Goal: Obtain resource: Obtain resource

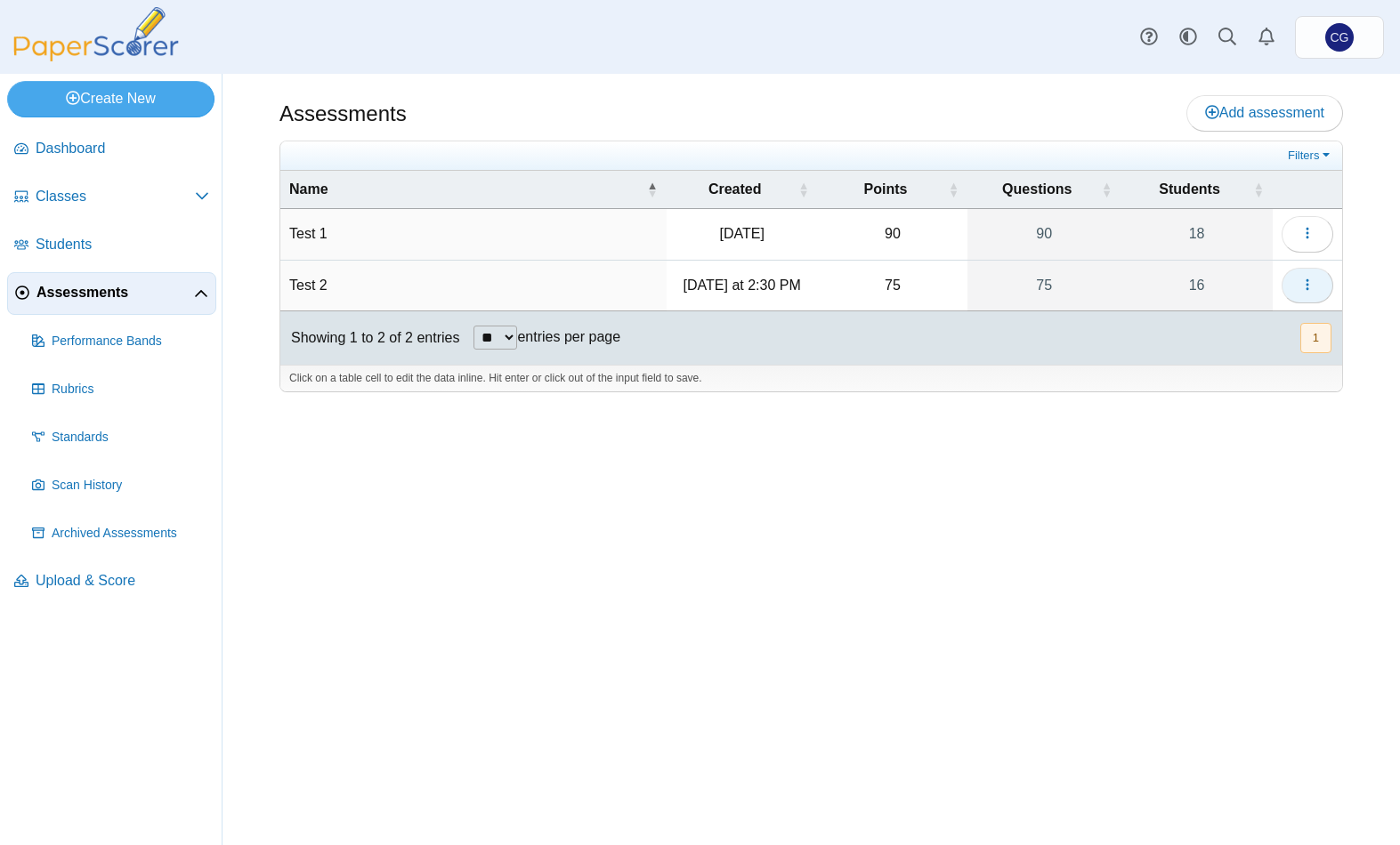
click at [1304, 282] on icon "button" at bounding box center [1306, 284] width 14 height 14
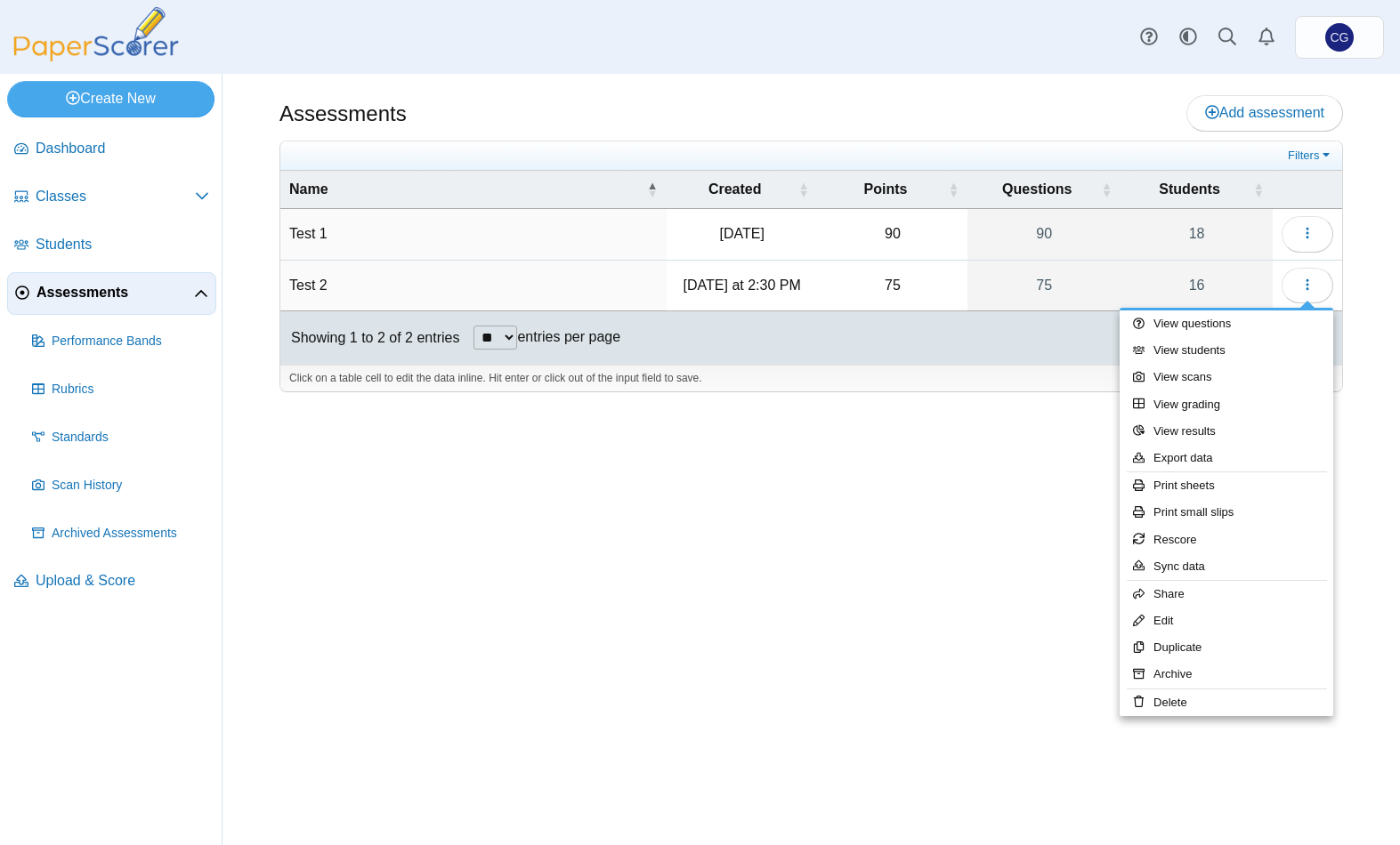
click at [1202, 510] on link "Print small slips" at bounding box center [1226, 512] width 214 height 27
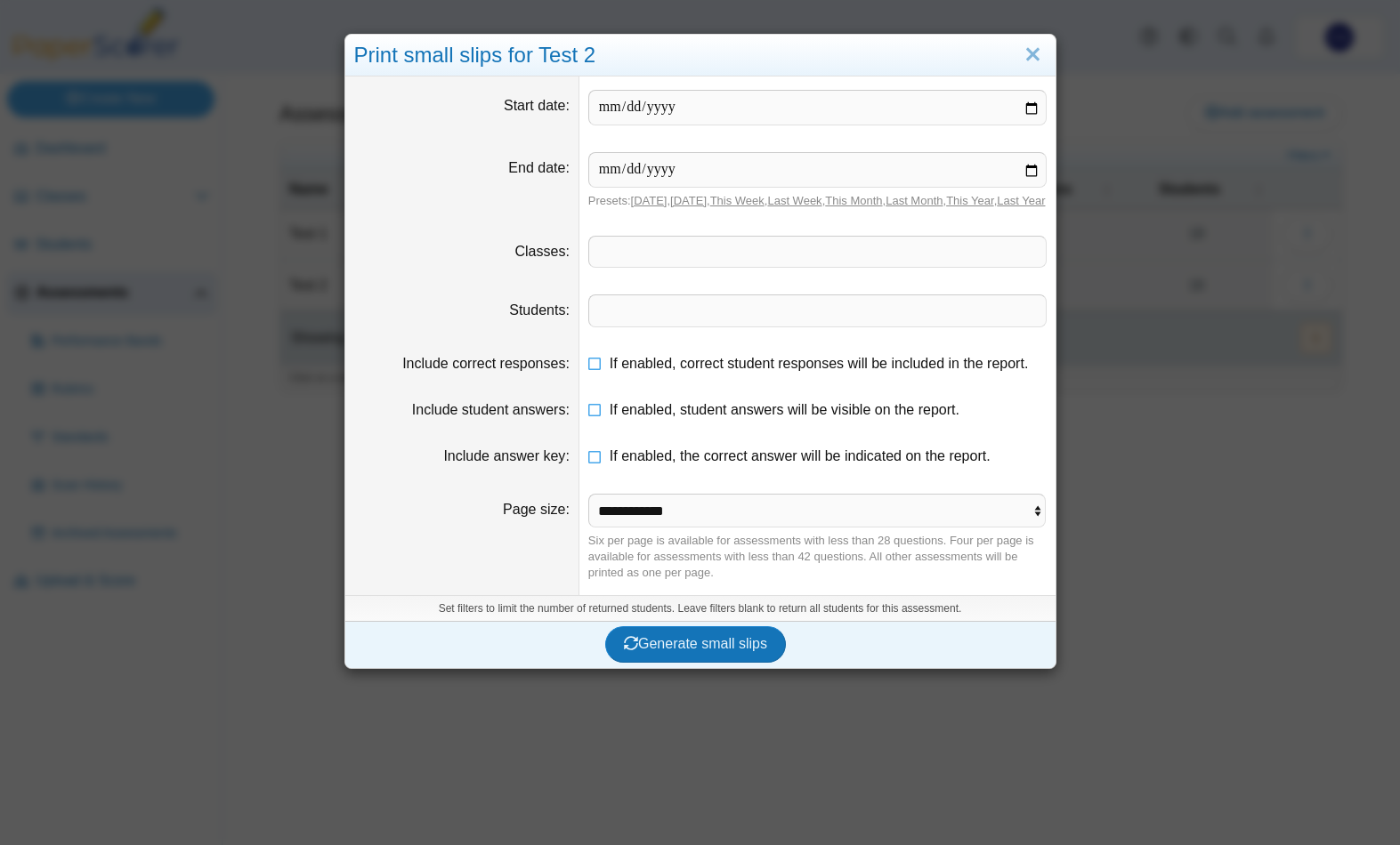
click at [650, 115] on input "date" at bounding box center [817, 107] width 458 height 35
type input "**********"
click at [752, 157] on input "date" at bounding box center [817, 169] width 458 height 35
type input "**********"
click at [692, 267] on span at bounding box center [817, 252] width 456 height 31
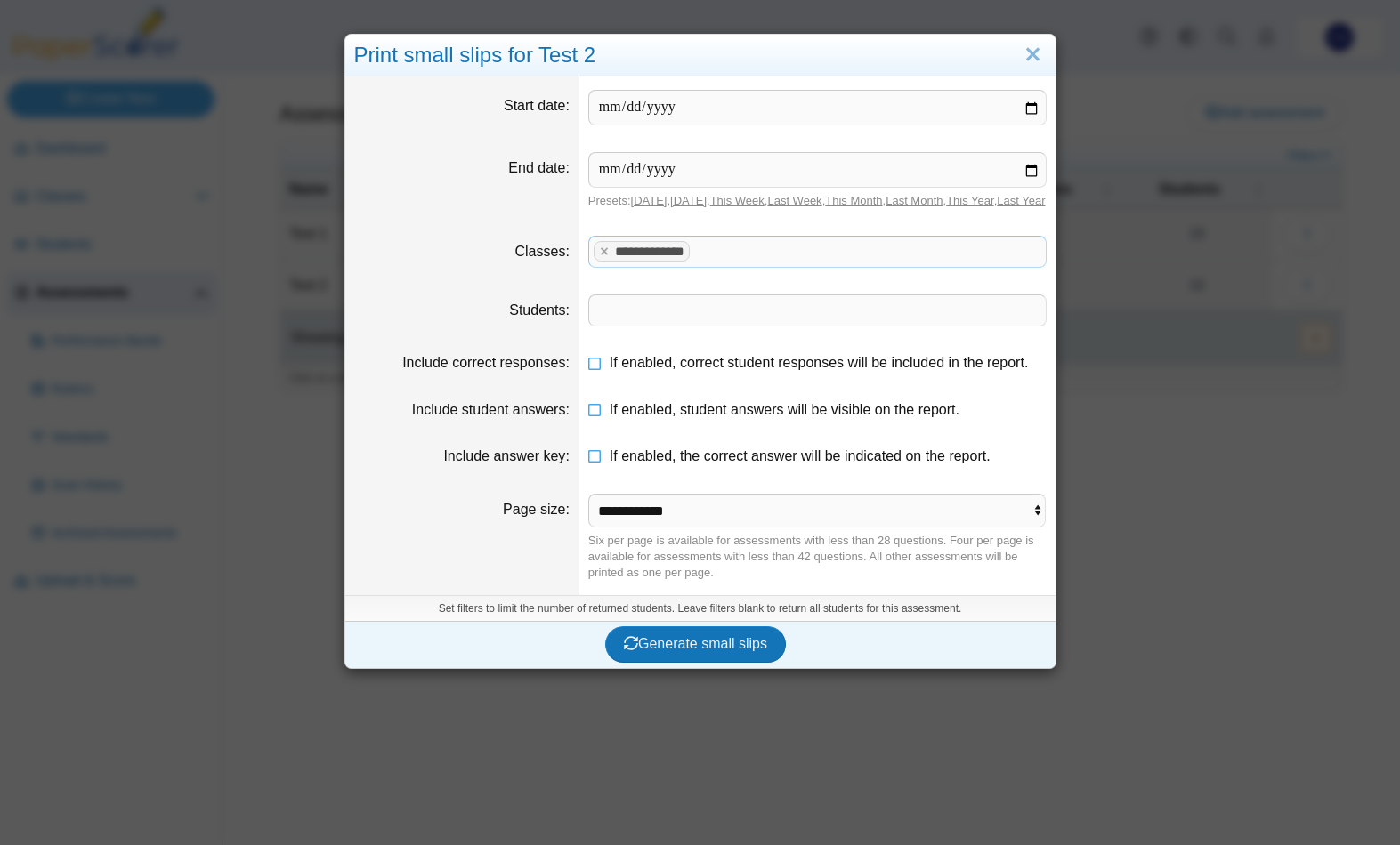
click at [689, 651] on span "Generate small slips" at bounding box center [695, 643] width 144 height 15
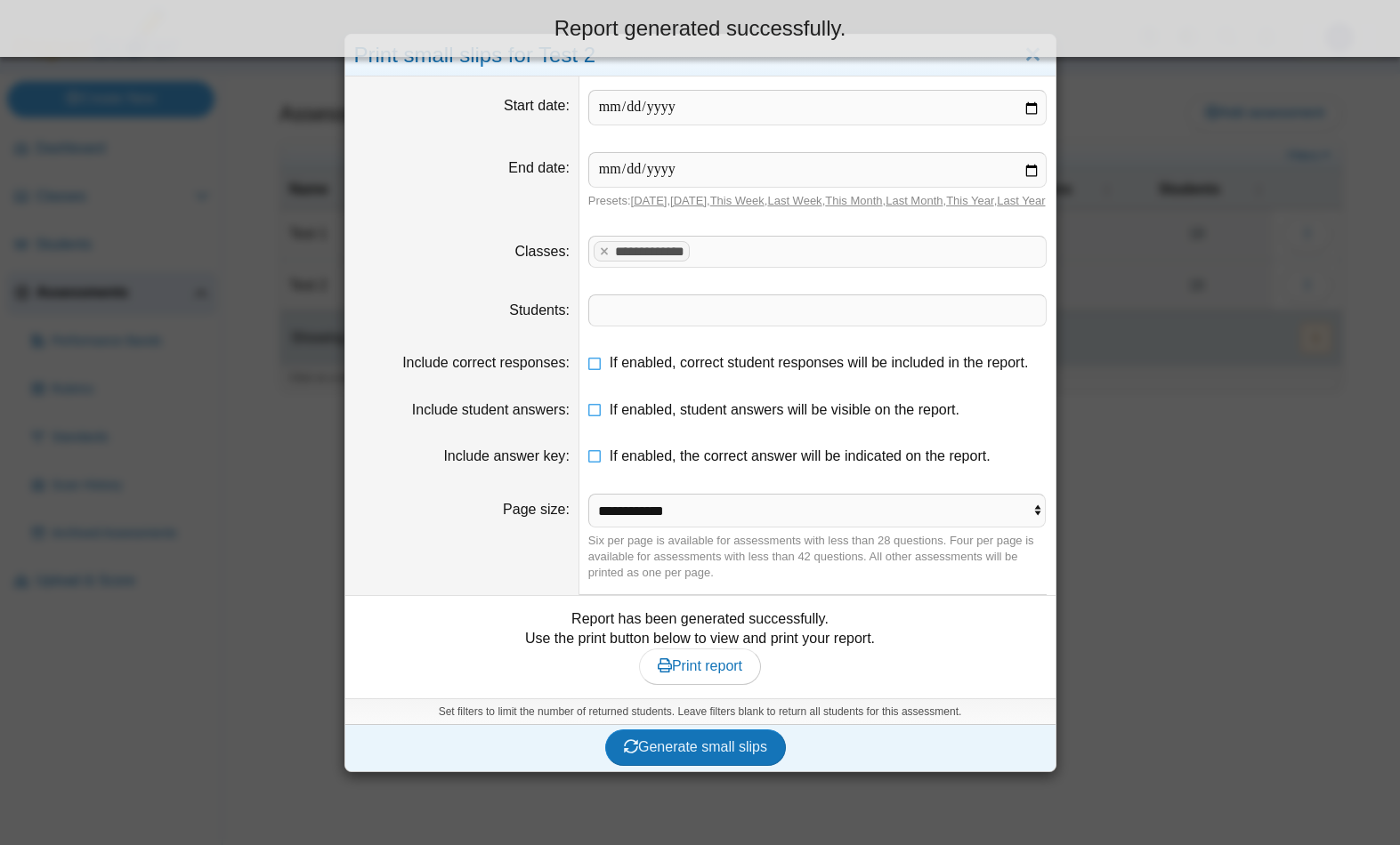
click at [708, 673] on link "Print report" at bounding box center [700, 666] width 122 height 35
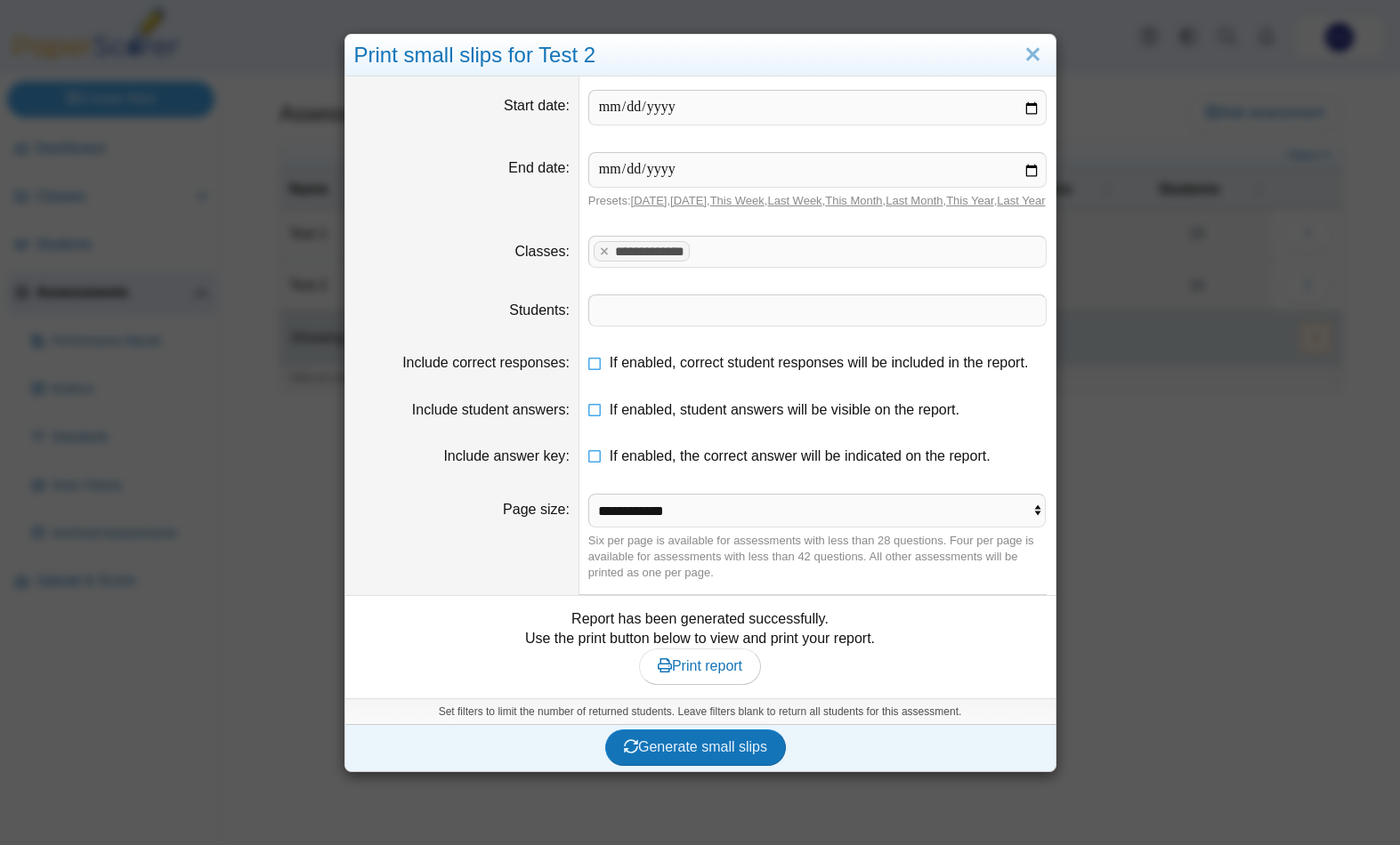
click at [712, 684] on link "Print report" at bounding box center [700, 666] width 122 height 35
click at [690, 326] on span at bounding box center [817, 310] width 456 height 31
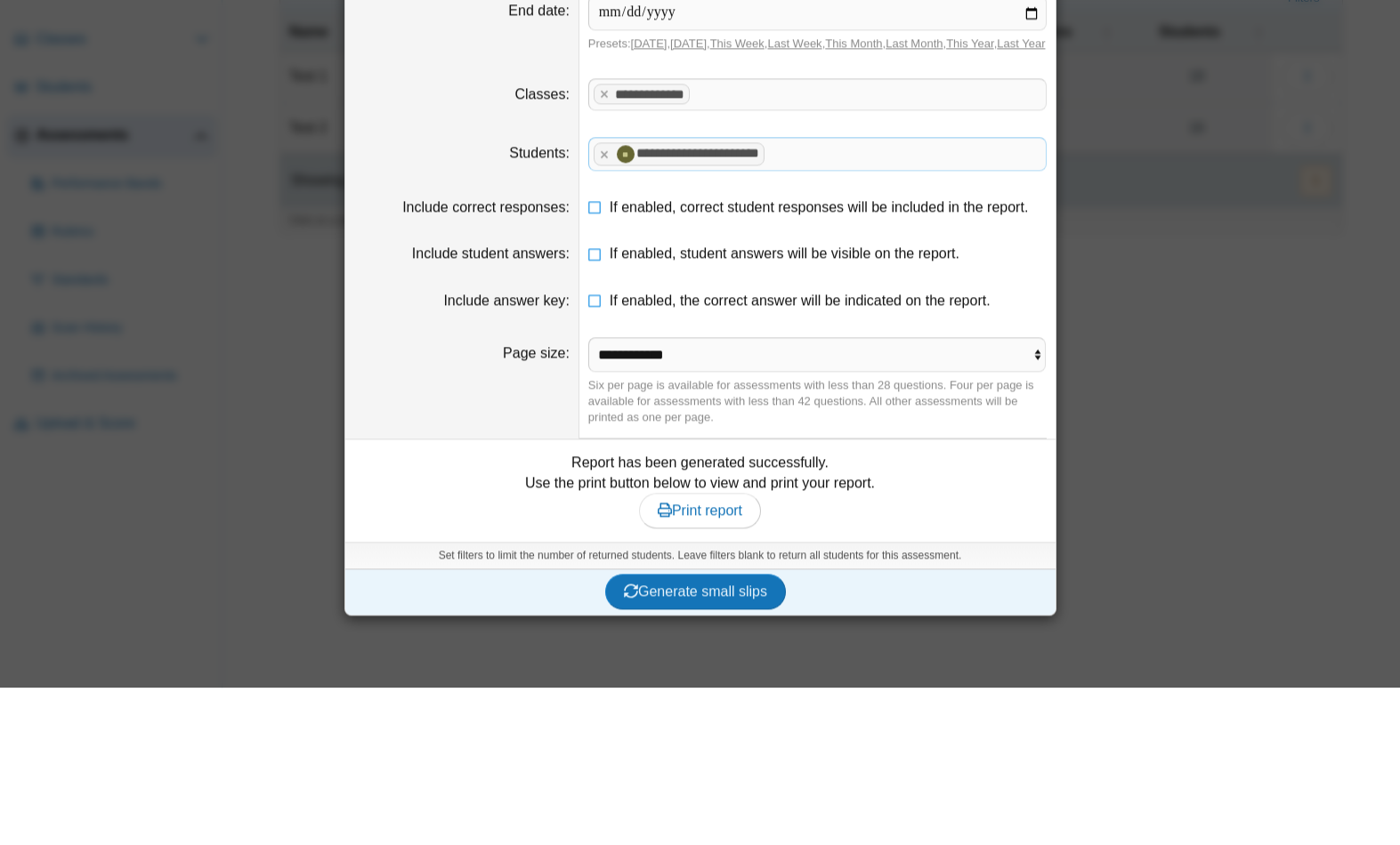
scroll to position [78, 0]
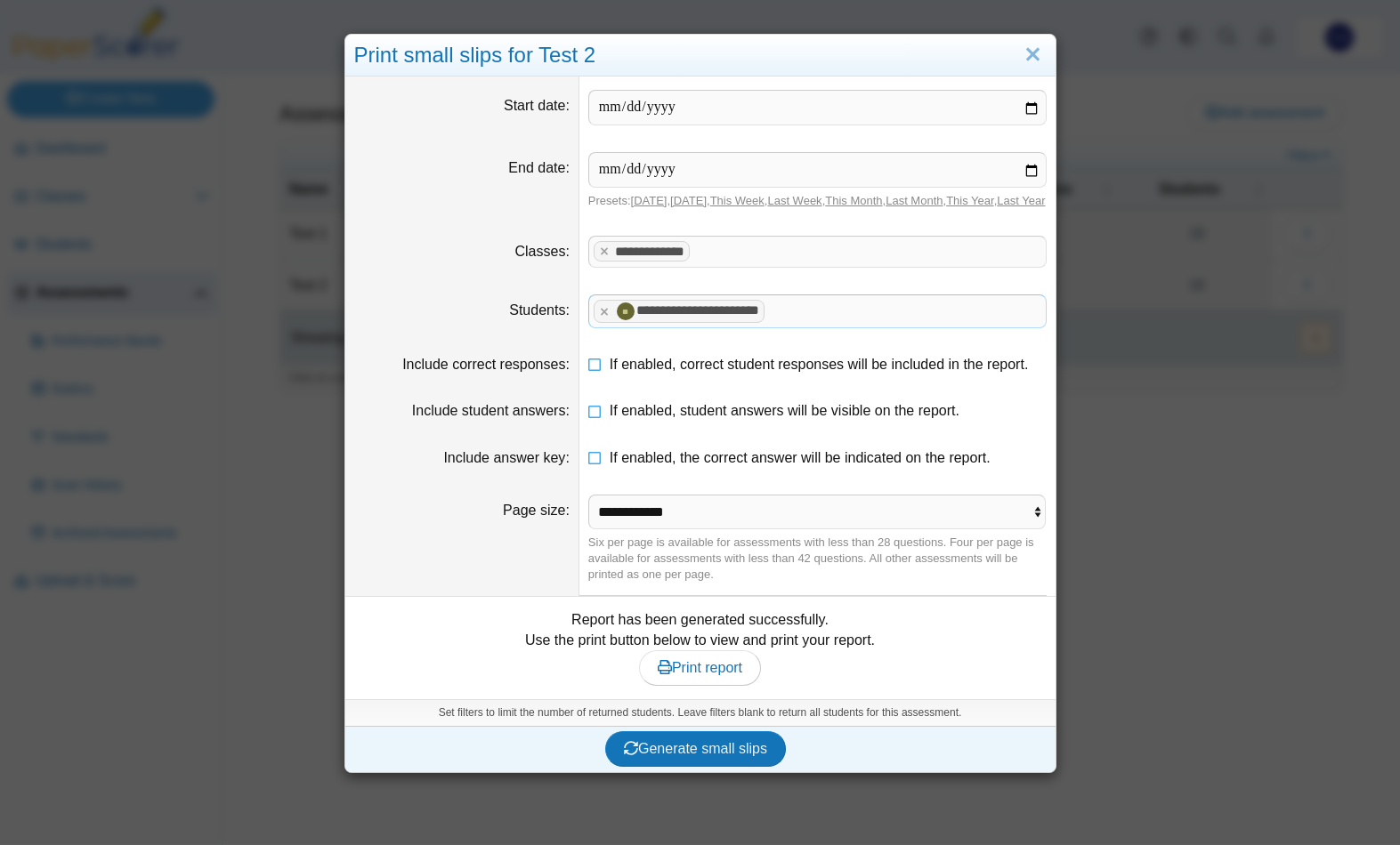
click at [697, 756] on span "Generate small slips" at bounding box center [695, 749] width 144 height 15
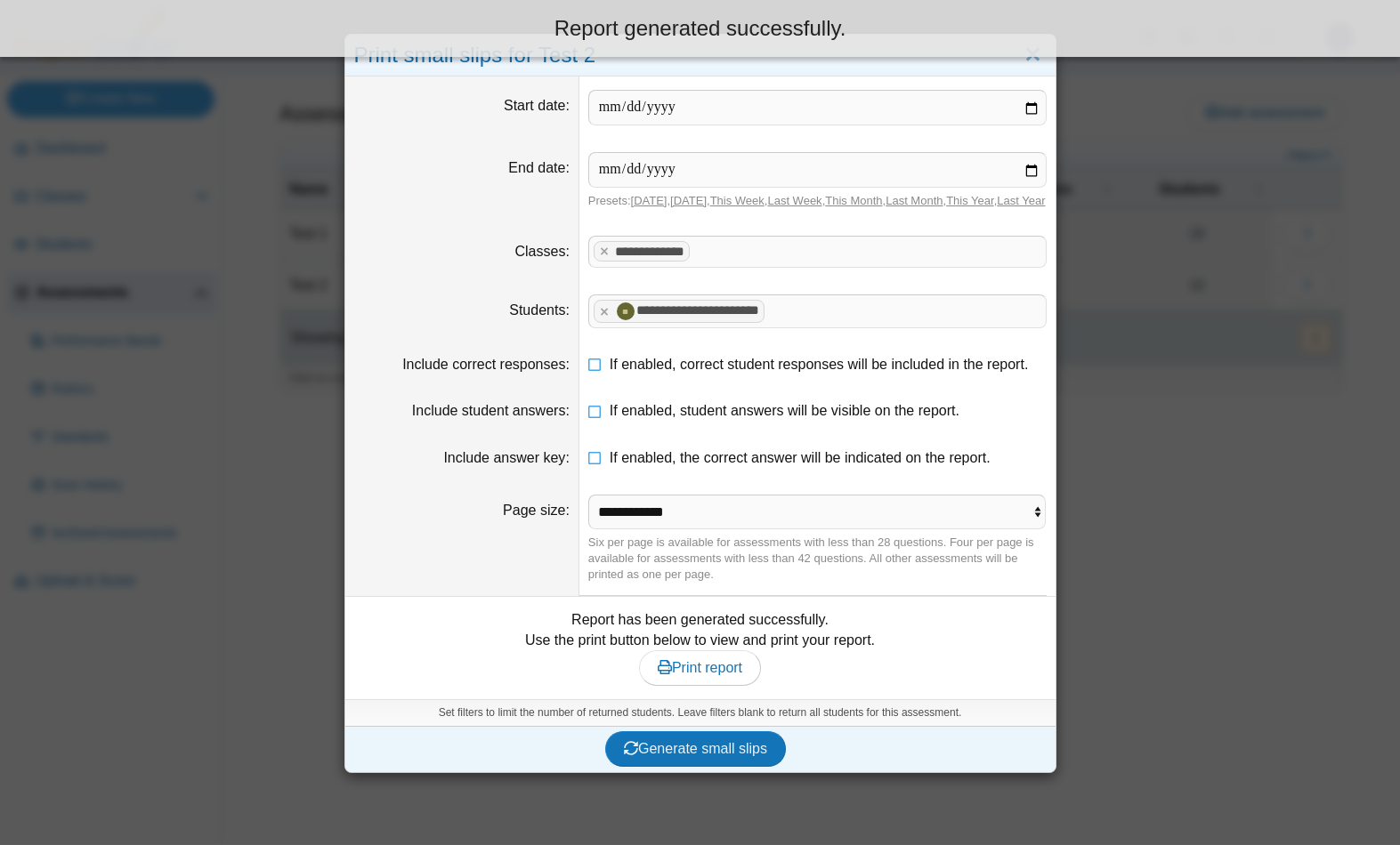
click at [720, 675] on span "Print report" at bounding box center [699, 667] width 84 height 15
